Goal: Contribute content

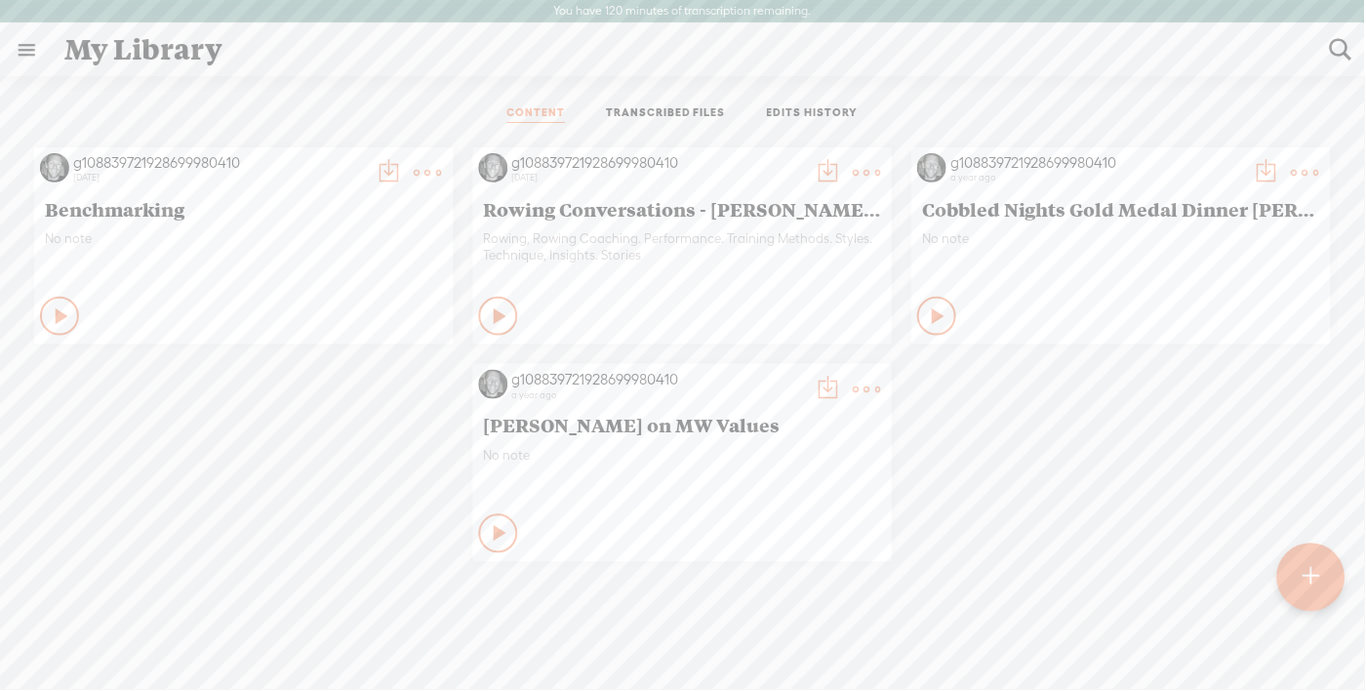
click at [1314, 579] on t at bounding box center [1311, 576] width 17 height 43
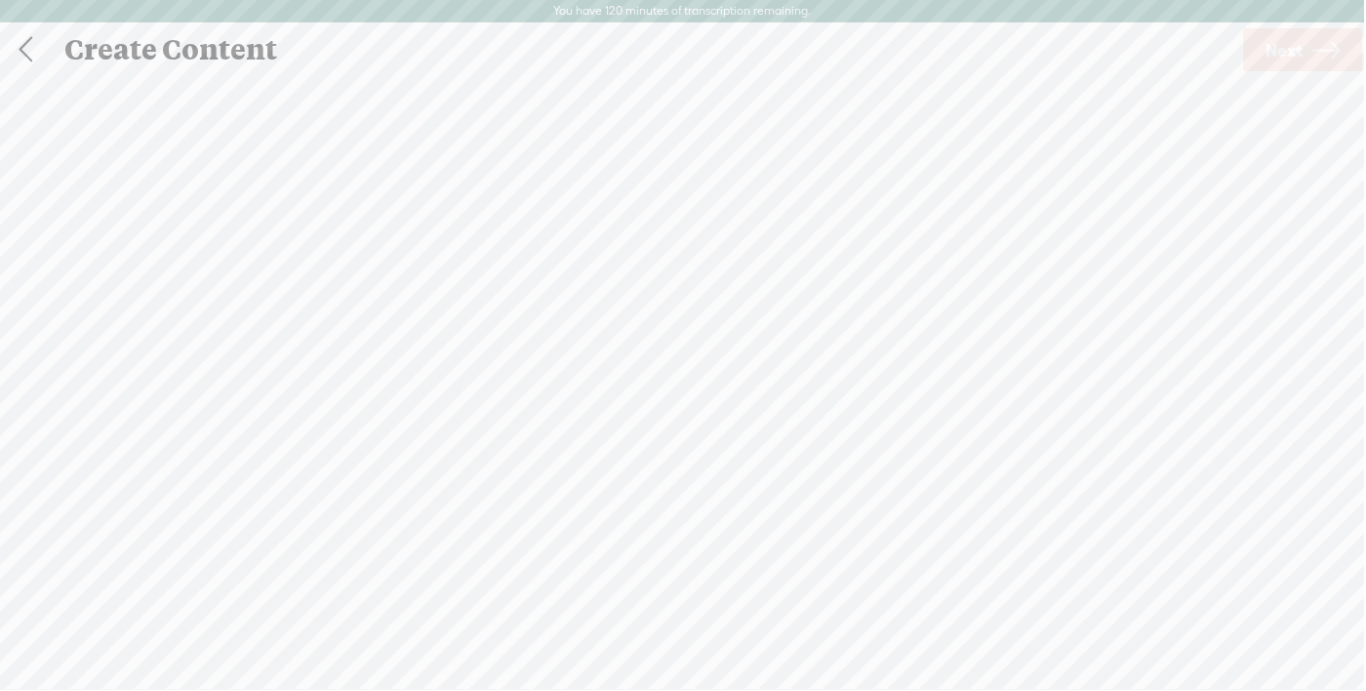
scroll to position [1, 0]
click at [694, 398] on div at bounding box center [682, 381] width 39 height 39
click at [661, 417] on span "browse" at bounding box center [656, 421] width 51 height 18
click at [1319, 51] on icon at bounding box center [1327, 49] width 27 height 50
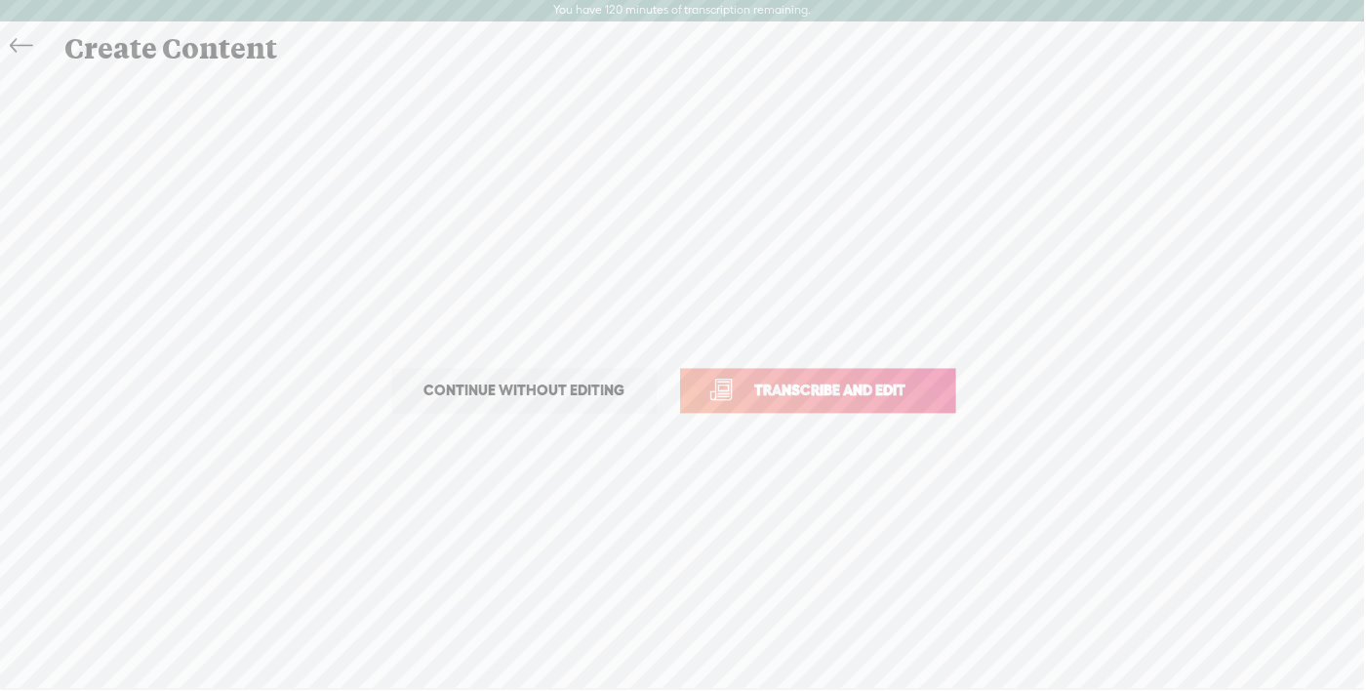
click at [849, 382] on span "Transcribe and edit" at bounding box center [832, 390] width 192 height 22
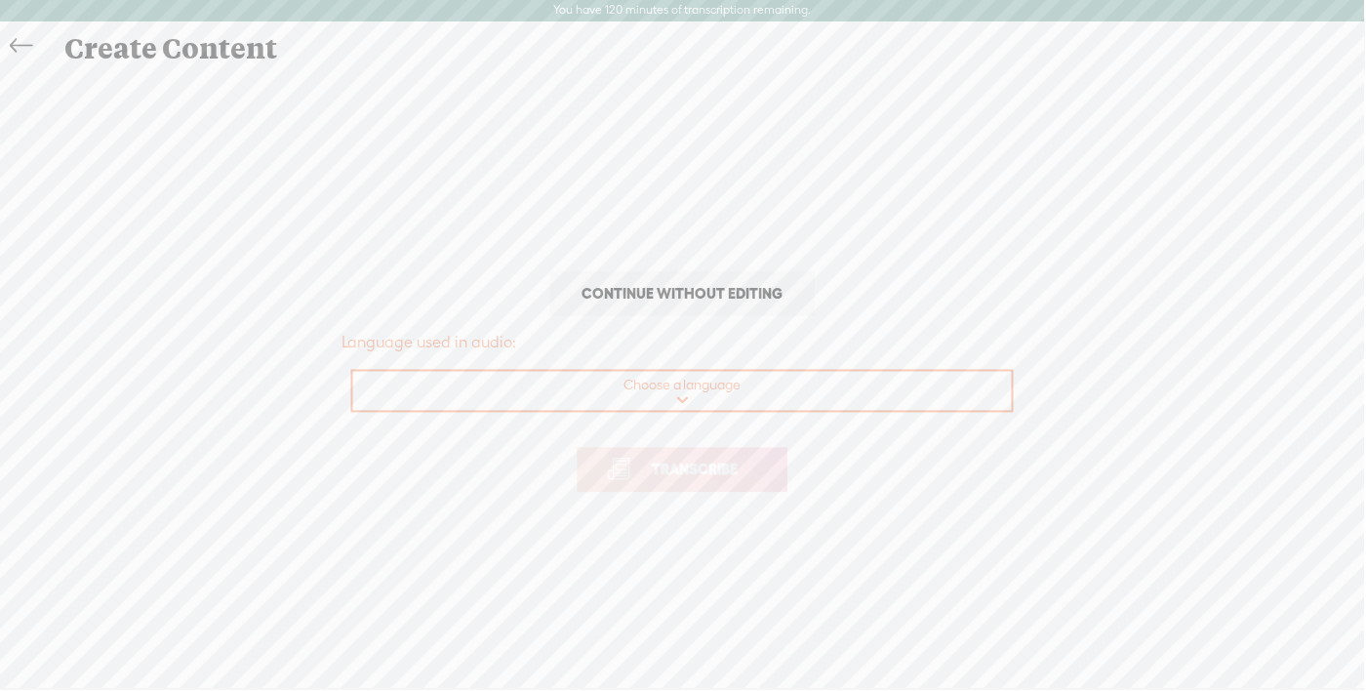
click at [690, 395] on select "Choose a language Afrikaans Albanian Amharic Arabic, Gulf Arabic, Modern Standa…" at bounding box center [683, 392] width 661 height 40
select select "en-AU"
click at [711, 467] on span "Transcribe" at bounding box center [695, 470] width 127 height 22
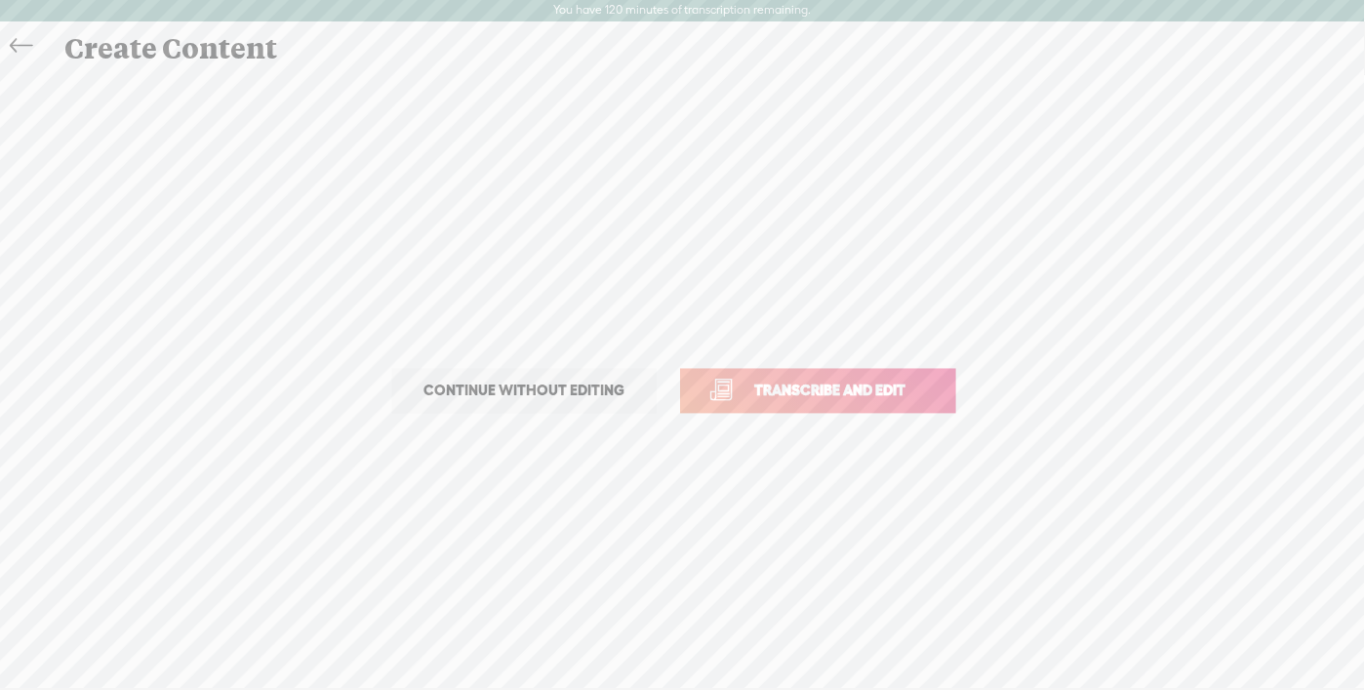
click at [496, 391] on span "Continue without editing" at bounding box center [525, 391] width 242 height 27
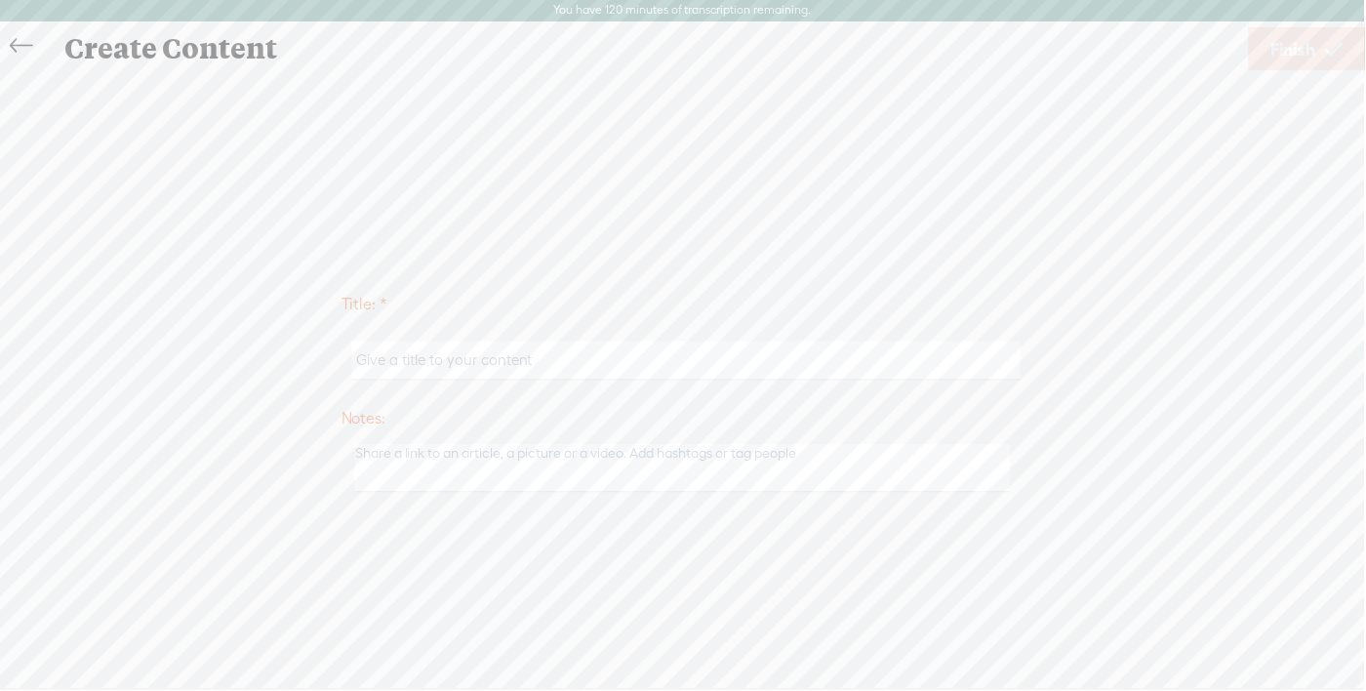
click at [462, 364] on input "text" at bounding box center [686, 360] width 668 height 38
type input "Reflection Back Injury & Training"
click at [1299, 45] on span "Finish" at bounding box center [1294, 49] width 45 height 50
